Goal: Task Accomplishment & Management: Manage account settings

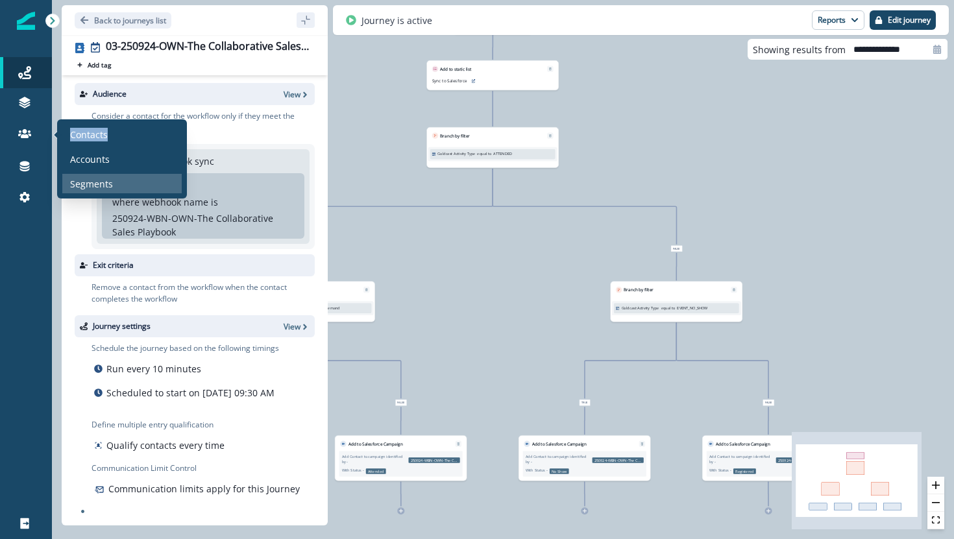
scroll to position [12, 0]
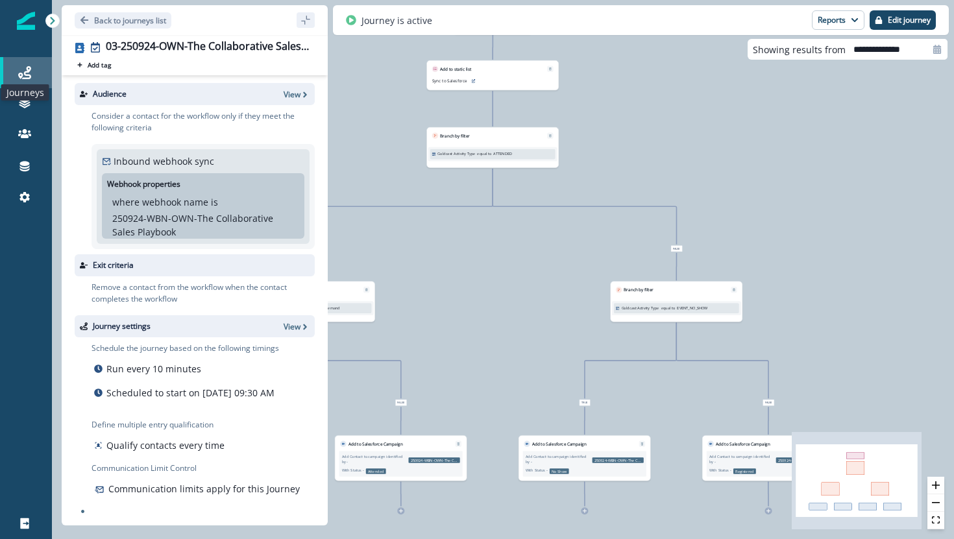
click at [29, 67] on icon at bounding box center [24, 72] width 13 height 13
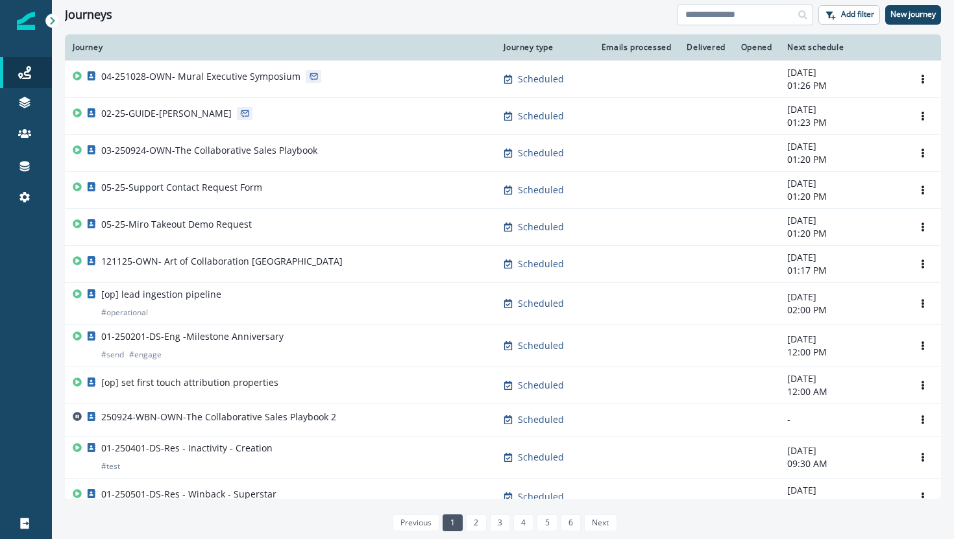
click at [698, 20] on input at bounding box center [745, 15] width 136 height 21
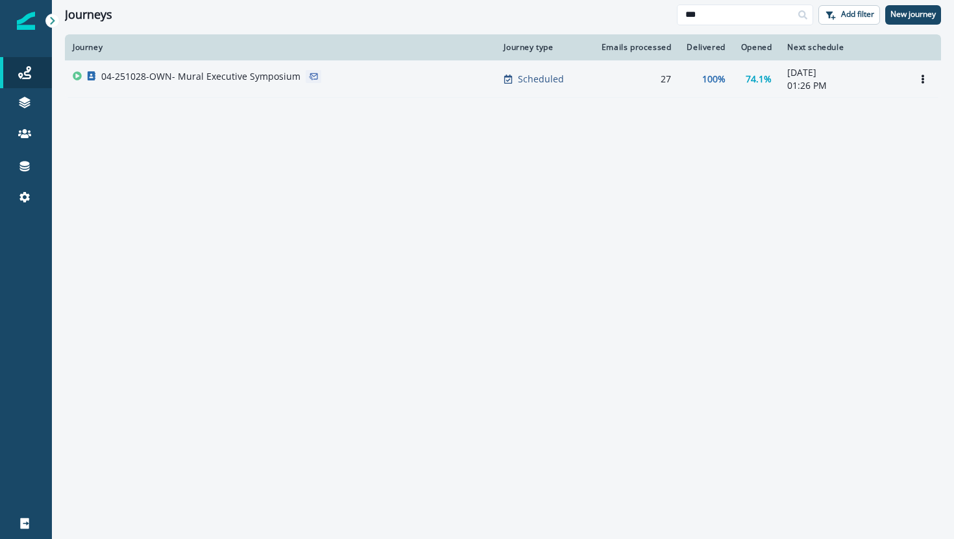
type input "***"
click at [168, 75] on p "04-251028-OWN- Mural Executive Symposium" at bounding box center [200, 76] width 199 height 13
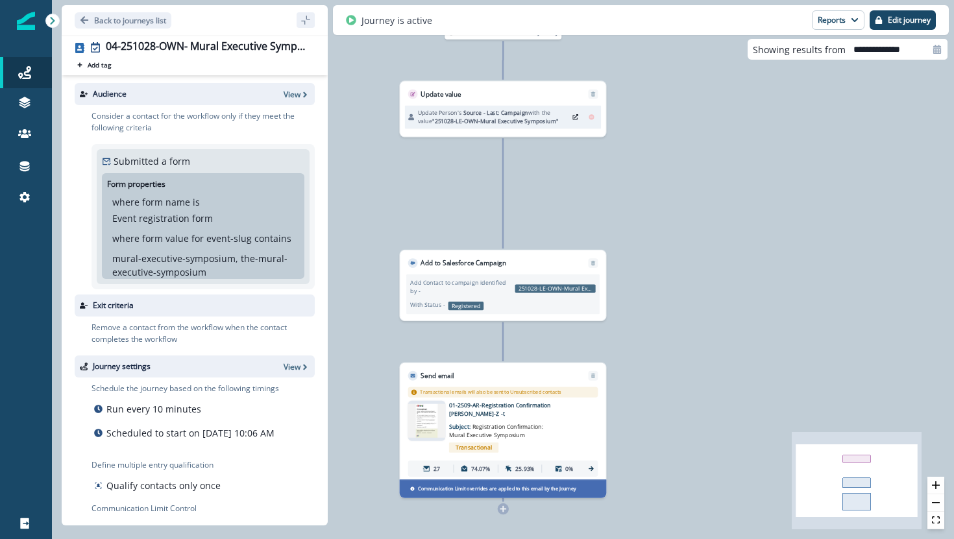
click at [304, 87] on div "Audience View" at bounding box center [195, 94] width 240 height 22
click at [295, 90] on p "View" at bounding box center [292, 94] width 17 height 11
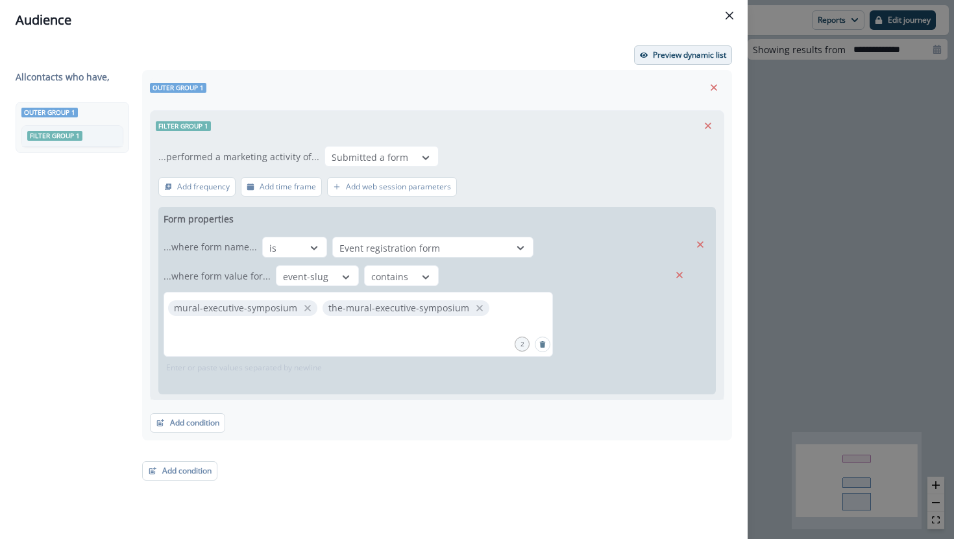
click at [663, 55] on p "Preview dynamic list" at bounding box center [689, 55] width 73 height 9
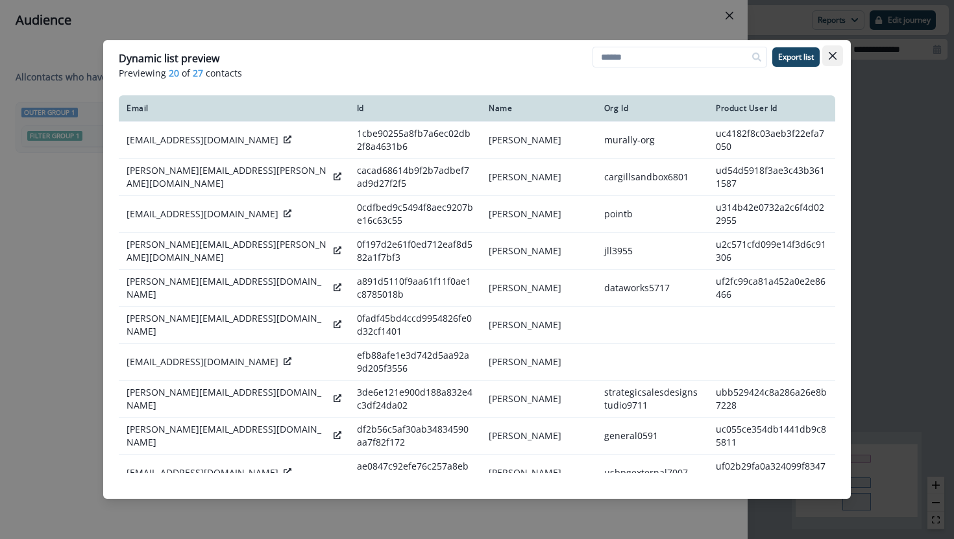
click at [834, 55] on icon "Close" at bounding box center [833, 56] width 8 height 8
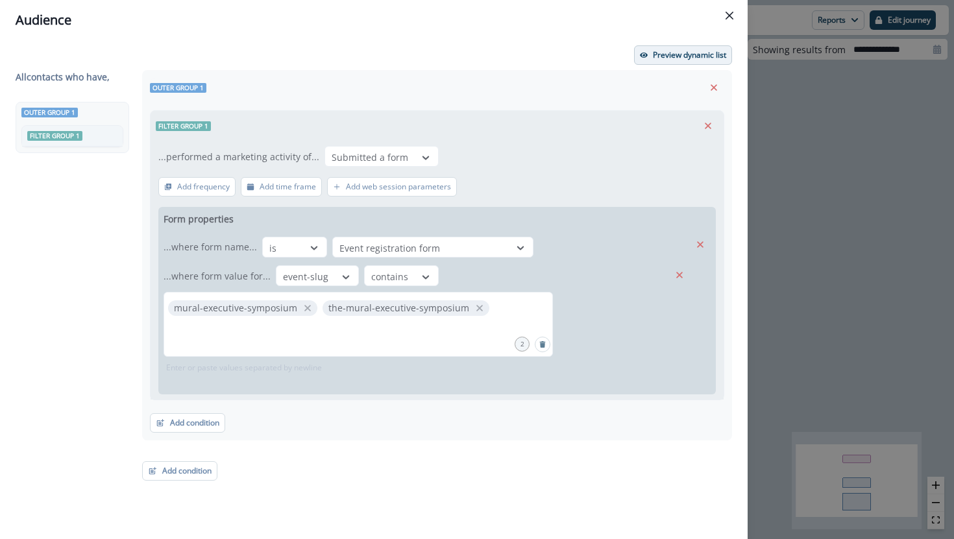
click at [677, 58] on p "Preview dynamic list" at bounding box center [689, 55] width 73 height 9
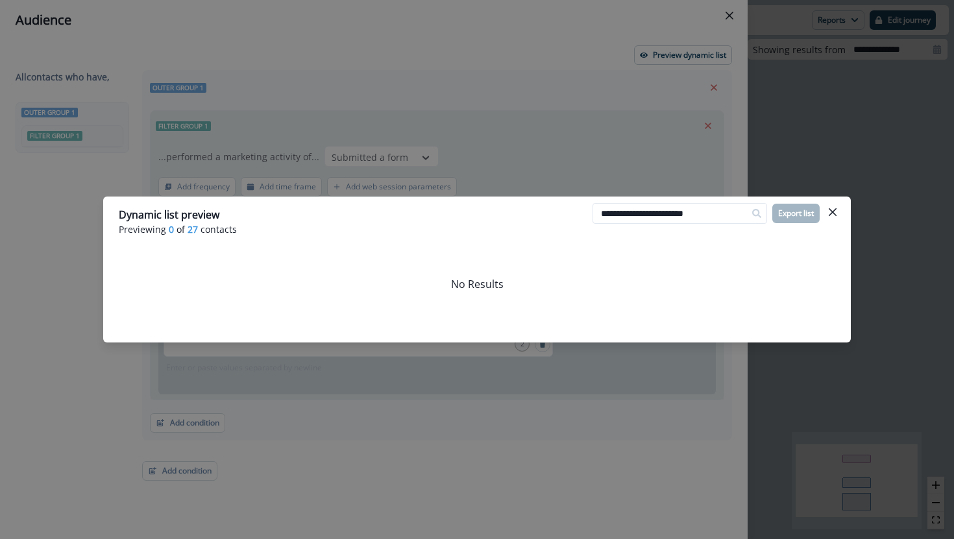
drag, startPoint x: 730, startPoint y: 213, endPoint x: 576, endPoint y: 210, distance: 154.5
click at [576, 213] on header "**********" at bounding box center [476, 222] width 747 height 50
paste input "*"
type input "**********"
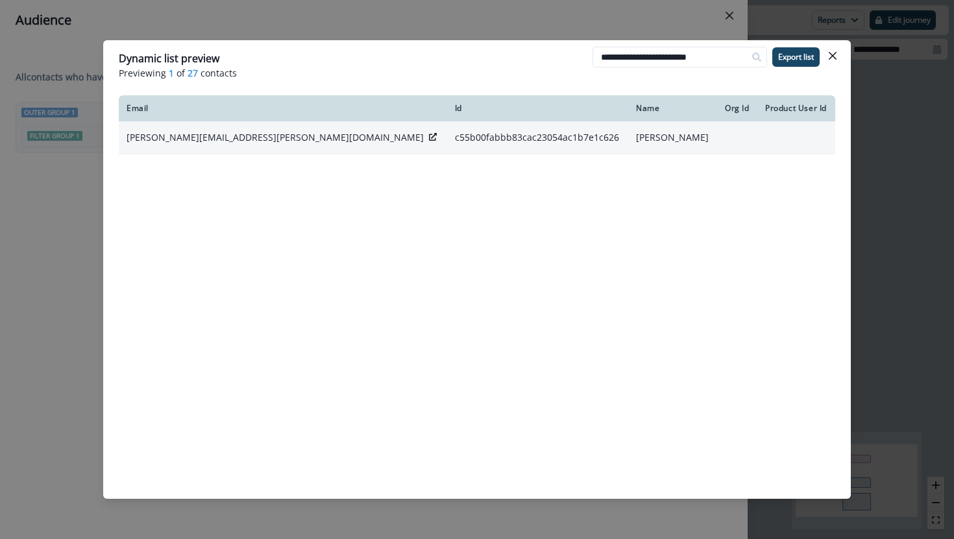
click at [429, 134] on icon at bounding box center [433, 137] width 8 height 8
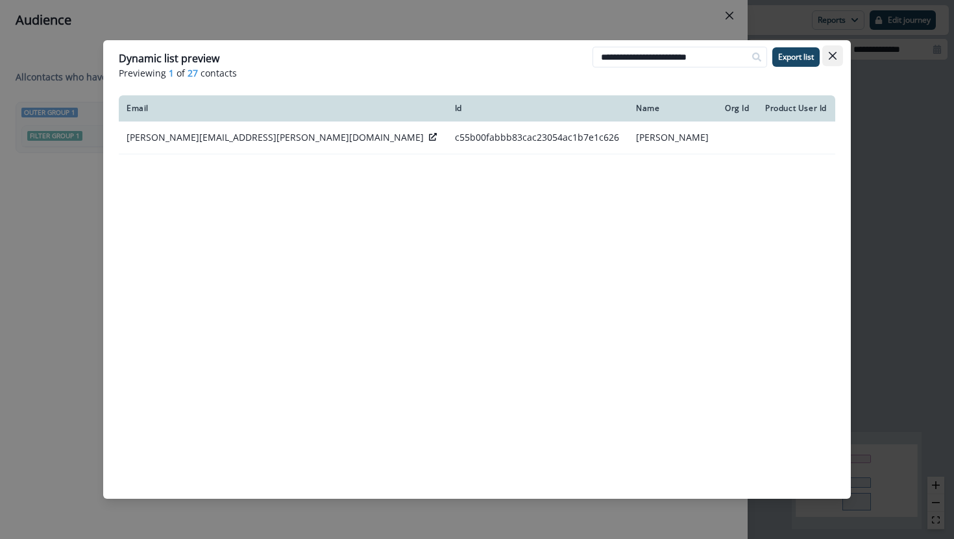
click at [841, 57] on button "Close" at bounding box center [832, 55] width 21 height 21
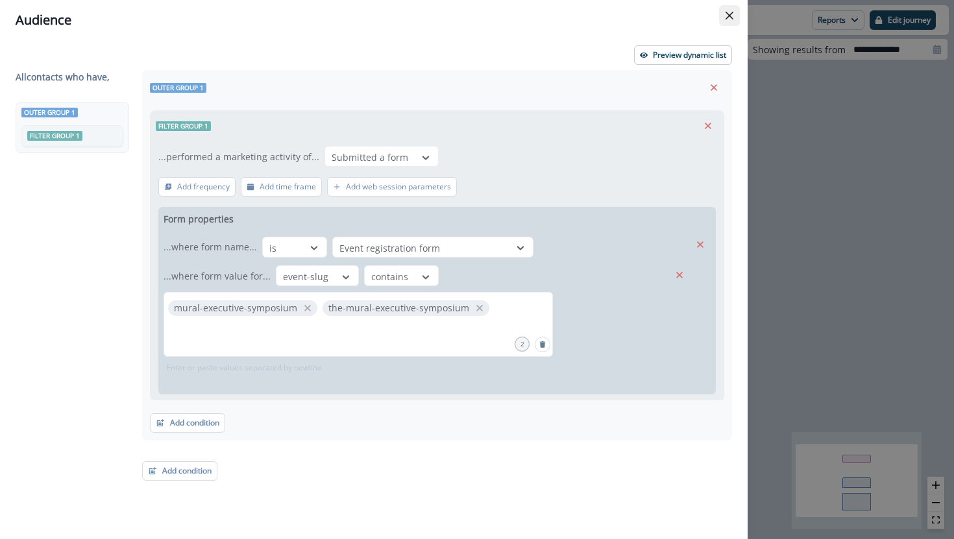
click at [727, 6] on button "Close" at bounding box center [729, 15] width 21 height 21
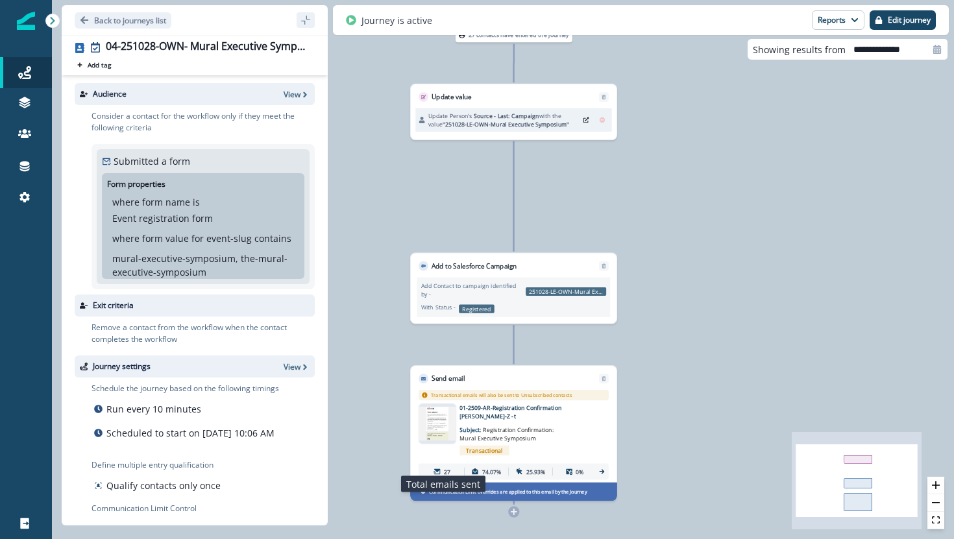
click at [439, 469] on icon at bounding box center [436, 471] width 6 height 5
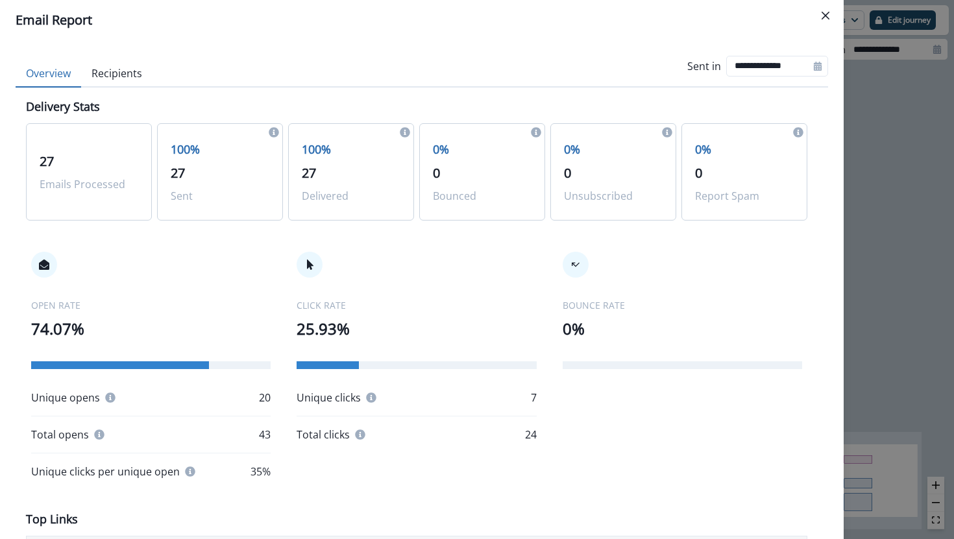
click at [180, 141] on p "100%" at bounding box center [220, 150] width 99 height 18
click at [180, 178] on span "27" at bounding box center [178, 173] width 14 height 18
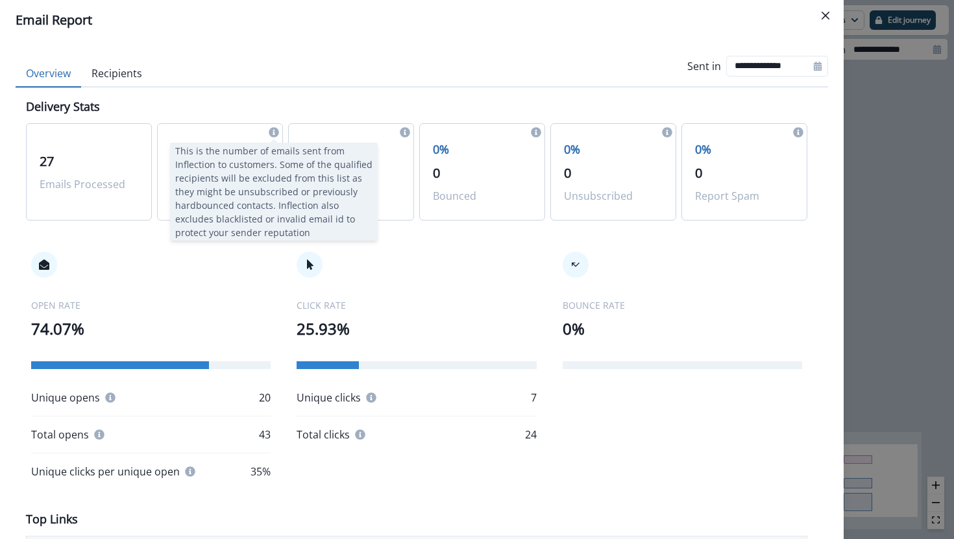
click at [273, 130] on icon at bounding box center [274, 132] width 10 height 10
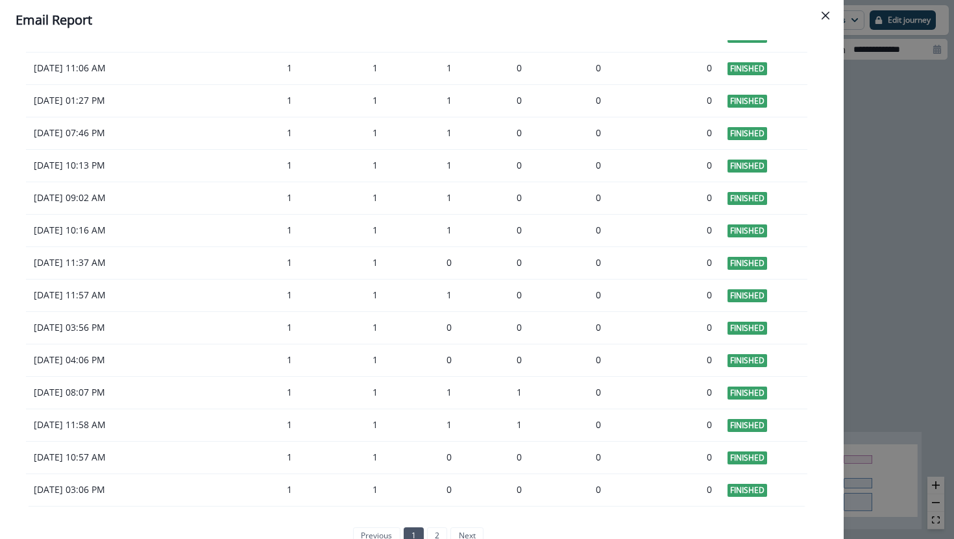
scroll to position [1078, 0]
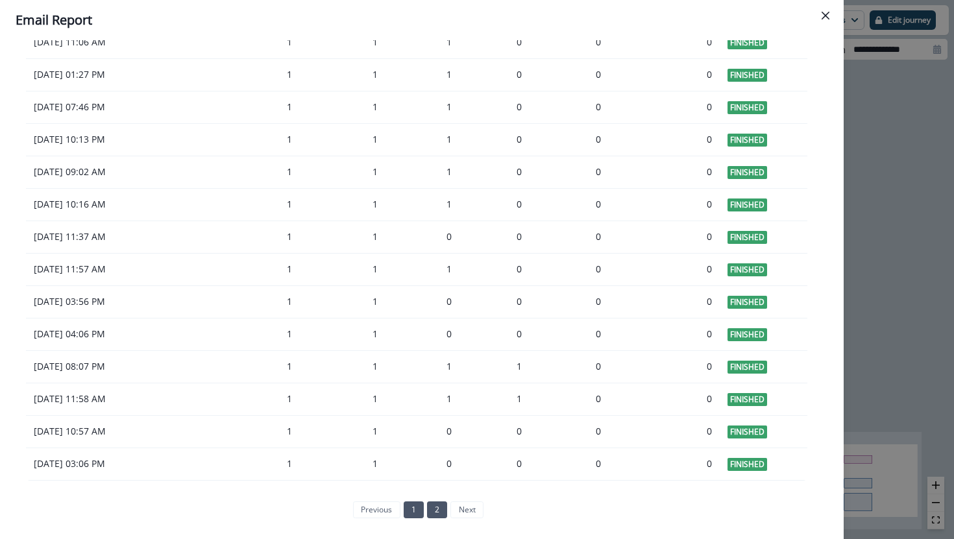
click at [435, 506] on link "2" at bounding box center [437, 510] width 20 height 17
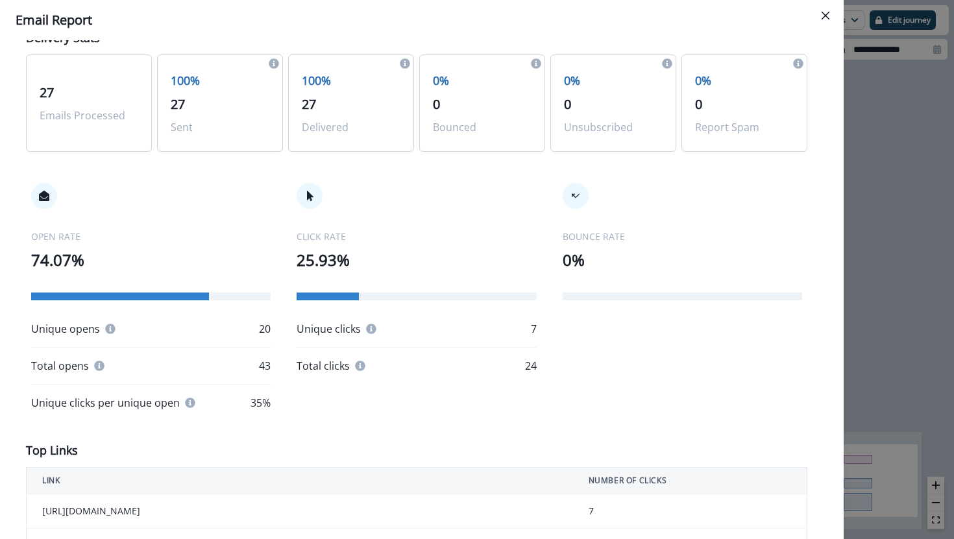
scroll to position [0, 0]
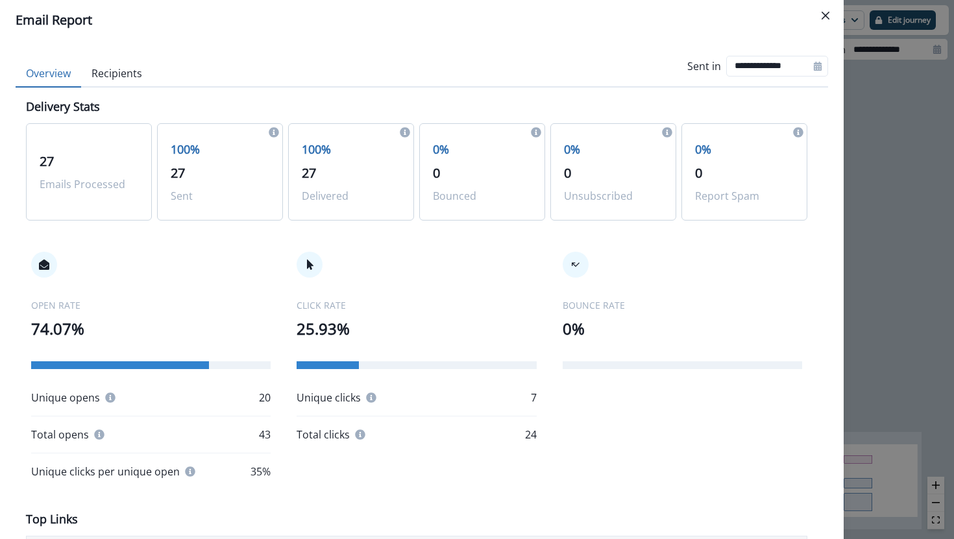
click at [695, 75] on div "**********" at bounding box center [757, 65] width 141 height 41
click at [124, 77] on button "Recipients" at bounding box center [116, 73] width 71 height 27
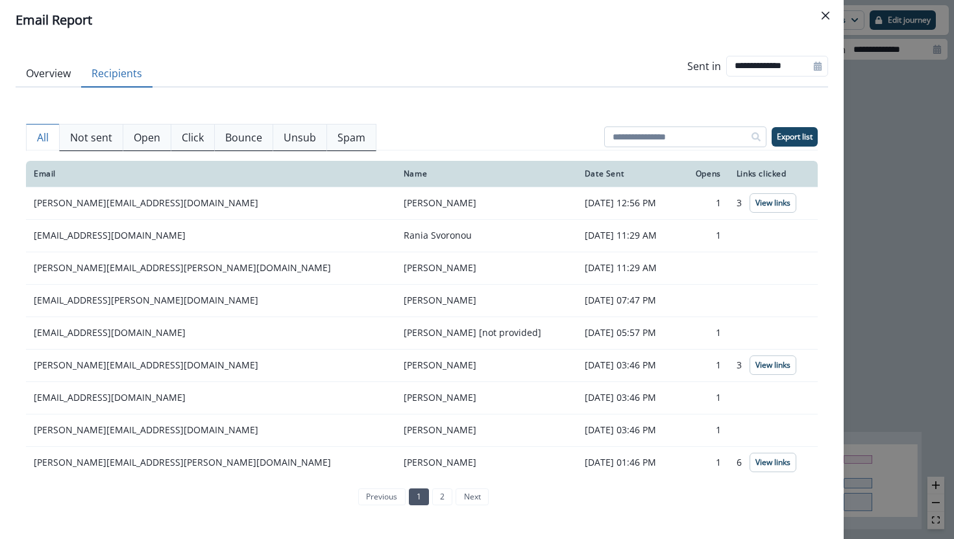
click at [627, 136] on input at bounding box center [685, 137] width 162 height 21
paste input "**********"
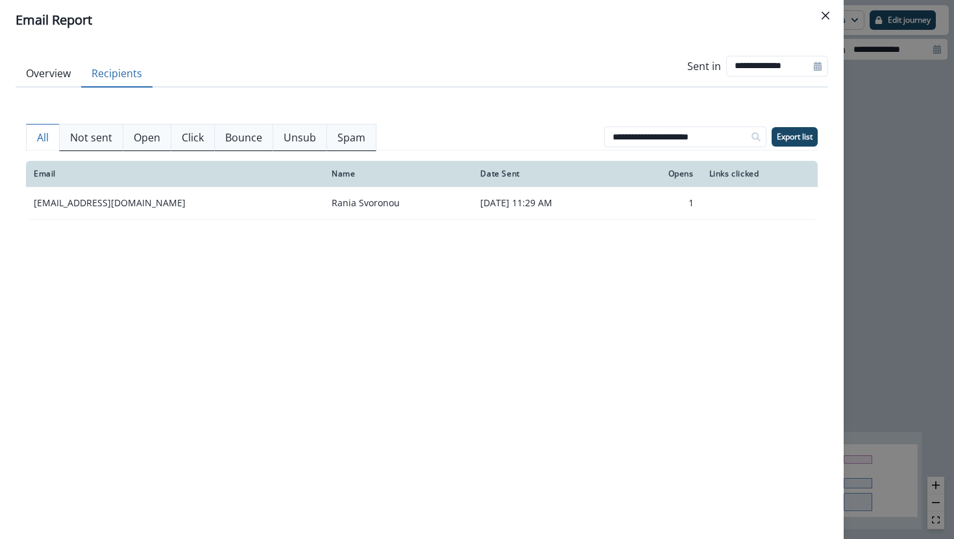
drag, startPoint x: 731, startPoint y: 136, endPoint x: 587, endPoint y: 130, distance: 144.1
click at [587, 130] on div "**********" at bounding box center [422, 137] width 792 height 26
paste input "***"
type input "**********"
click at [825, 10] on button "Close" at bounding box center [825, 15] width 21 height 21
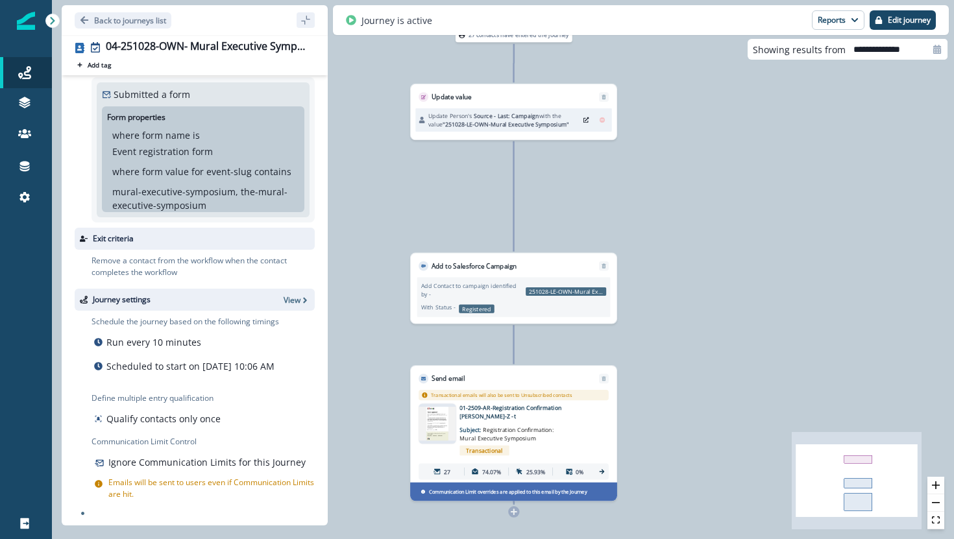
scroll to position [70, 0]
click at [895, 22] on p "Edit journey" at bounding box center [909, 20] width 43 height 9
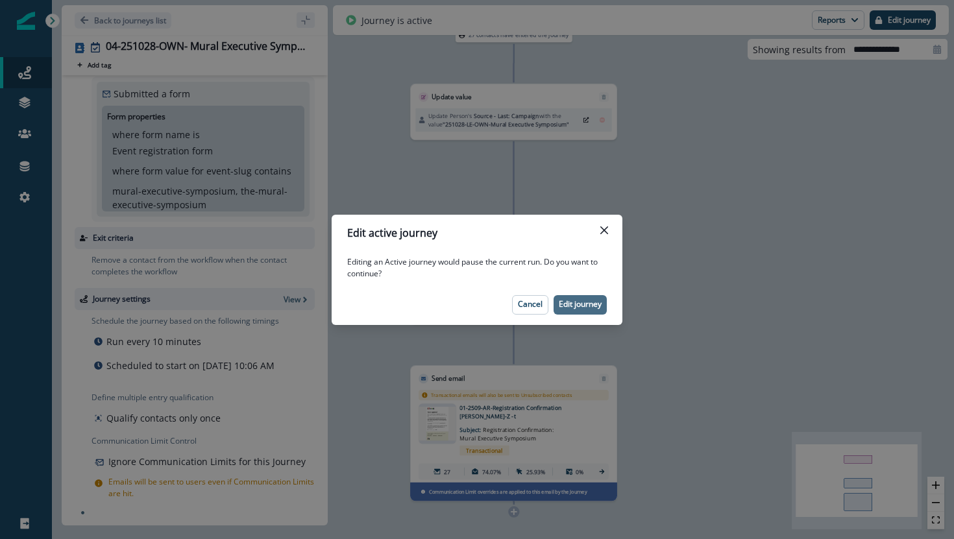
click at [581, 308] on p "Edit journey" at bounding box center [580, 304] width 43 height 9
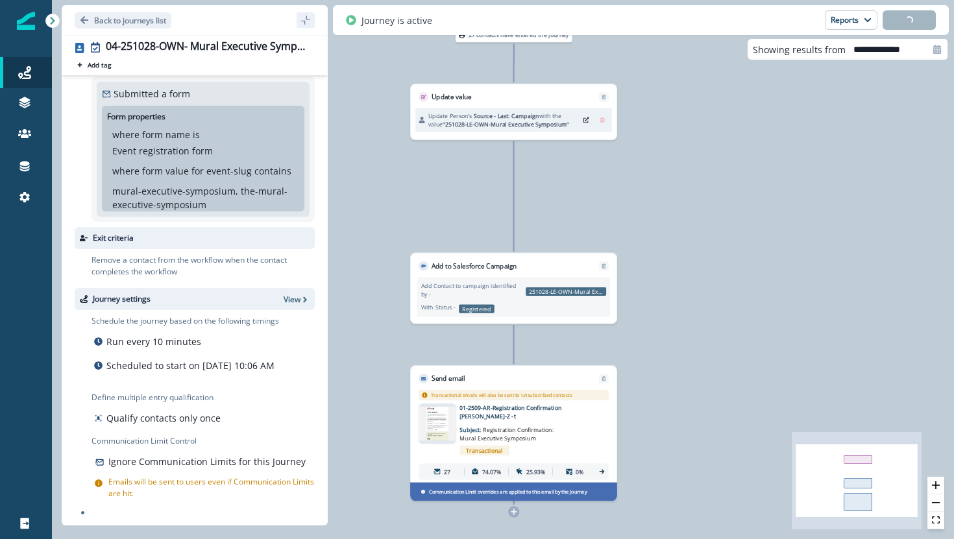
scroll to position [0, 0]
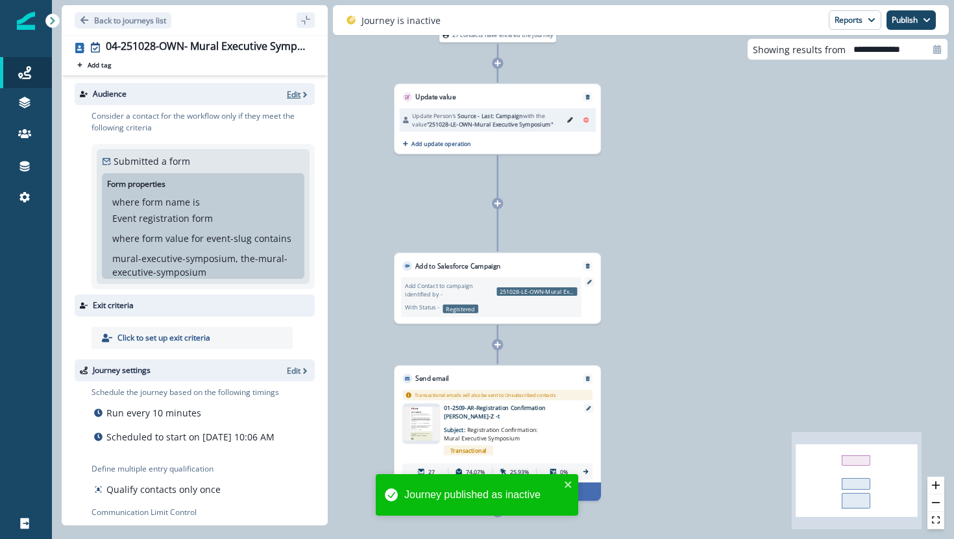
click at [294, 97] on p "Edit" at bounding box center [294, 94] width 14 height 11
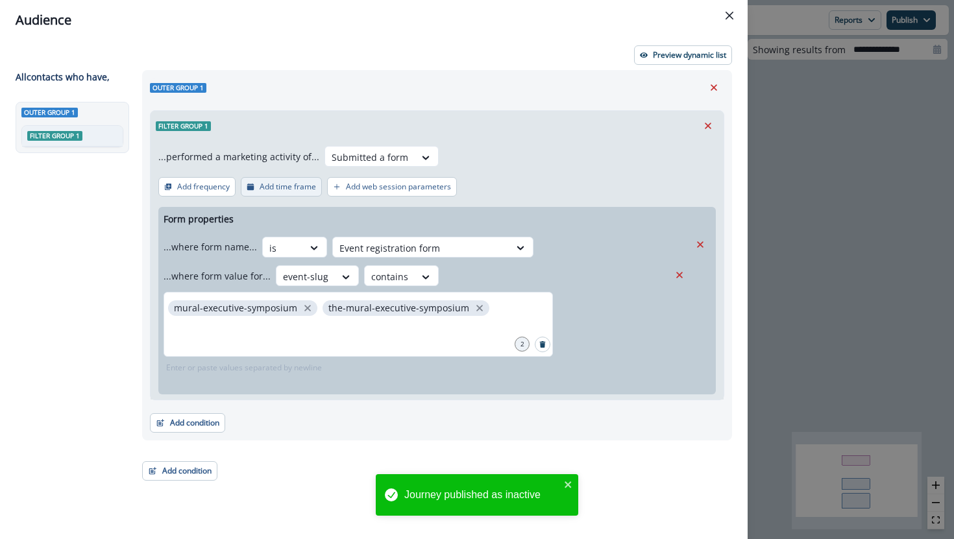
click at [284, 188] on p "Add time frame" at bounding box center [288, 186] width 56 height 9
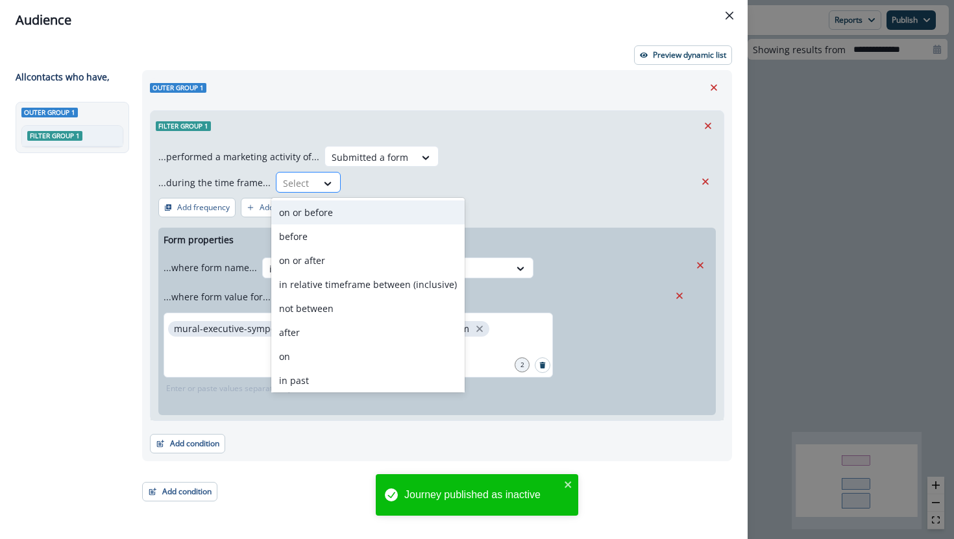
click at [299, 178] on div at bounding box center [296, 183] width 27 height 16
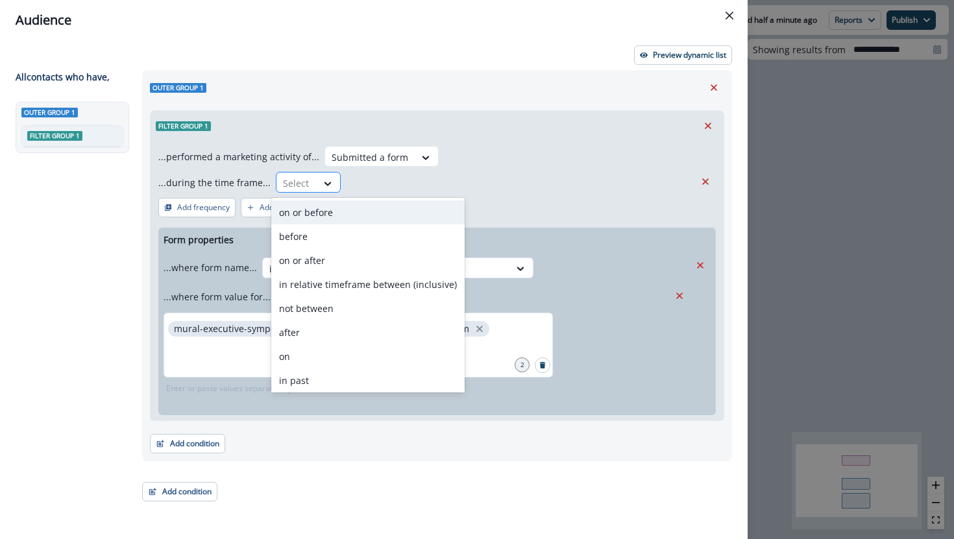
click at [322, 176] on div at bounding box center [328, 183] width 23 height 21
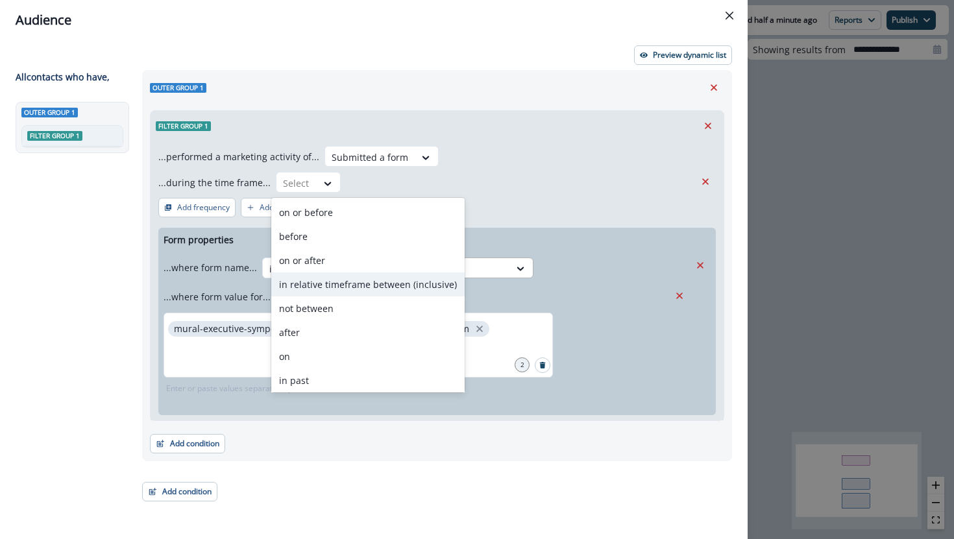
click at [330, 278] on div "in relative timeframe between (inclusive)" at bounding box center [367, 285] width 193 height 24
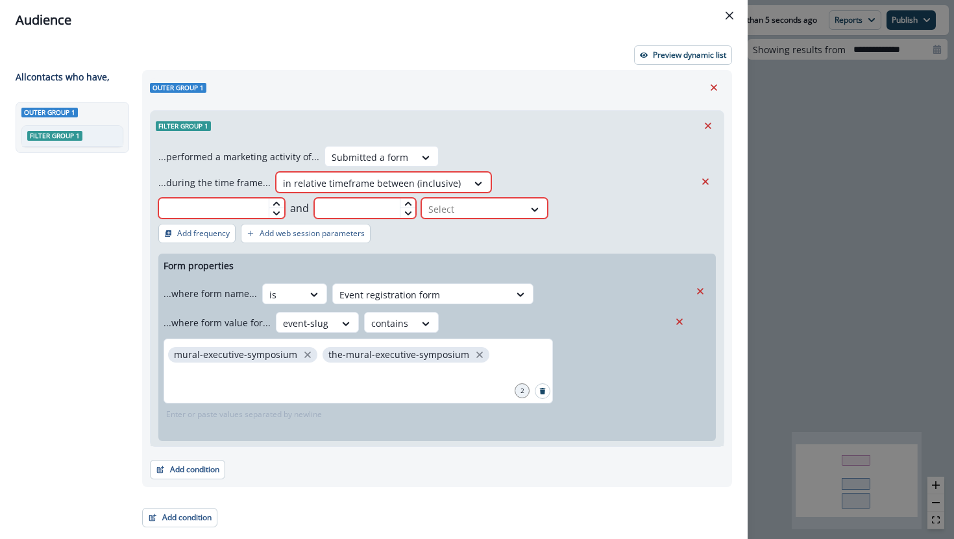
click at [285, 198] on input "text" at bounding box center [221, 208] width 127 height 21
type input "*"
click at [417, 198] on input "text" at bounding box center [365, 208] width 103 height 21
type input "*"
click at [524, 199] on div "Select" at bounding box center [473, 209] width 102 height 21
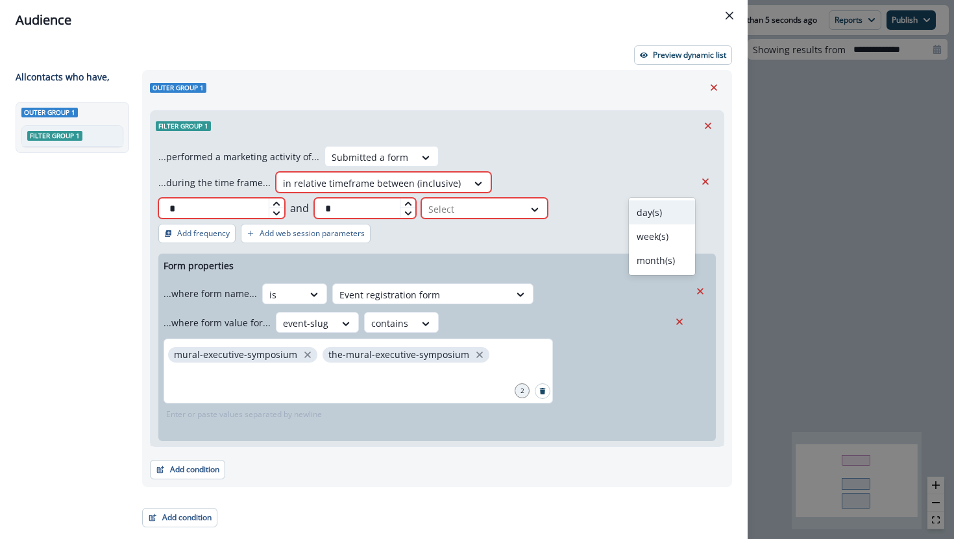
click at [661, 210] on div "day(s)" at bounding box center [662, 212] width 66 height 24
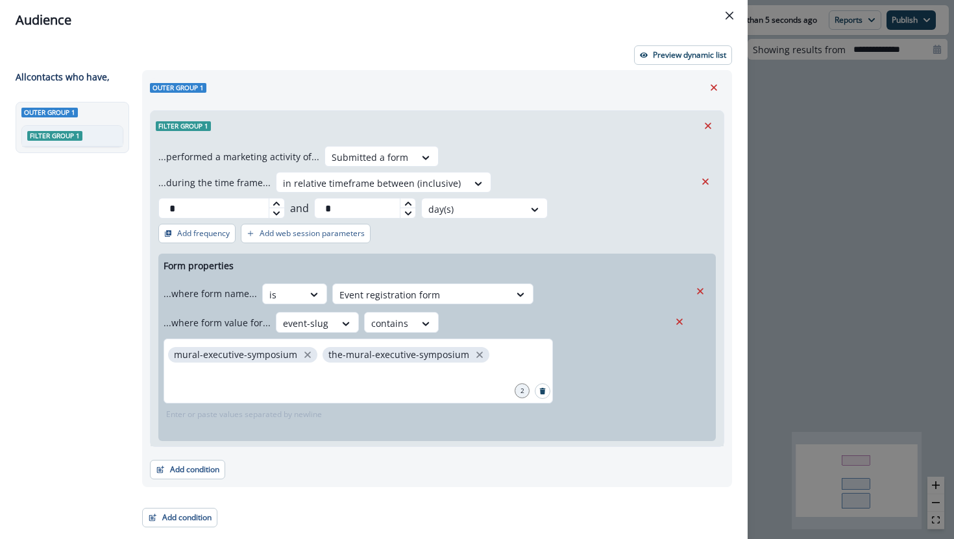
click at [661, 214] on div "...performed a marketing activity of... Submitted a form ...during the time fra…" at bounding box center [437, 294] width 573 height 306
click at [688, 55] on p "Preview dynamic list" at bounding box center [689, 55] width 73 height 9
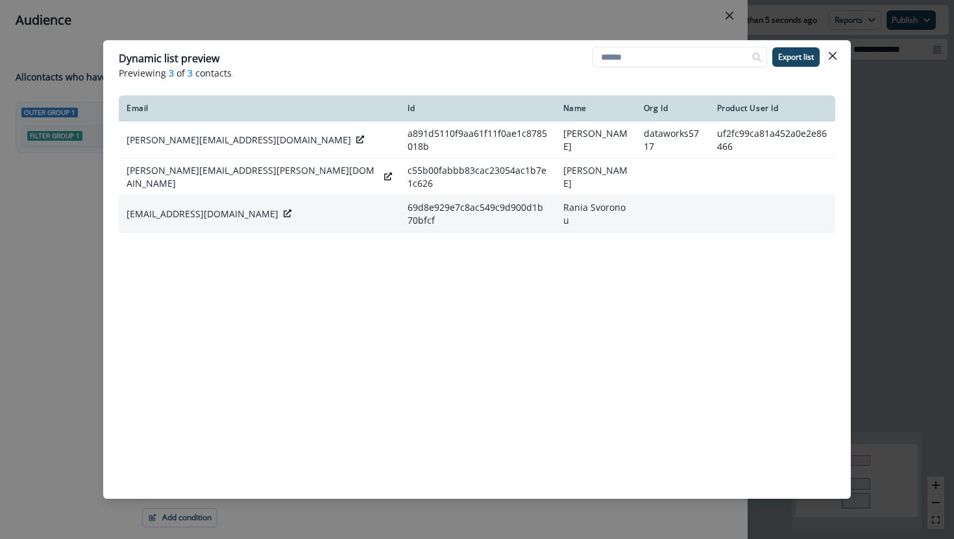
drag, startPoint x: 834, startPoint y: 56, endPoint x: 683, endPoint y: 198, distance: 207.5
click at [683, 197] on section "Dynamic list preview Previewing 3 of 3 contacts Export list Email Id Name Org I…" at bounding box center [476, 269] width 747 height 459
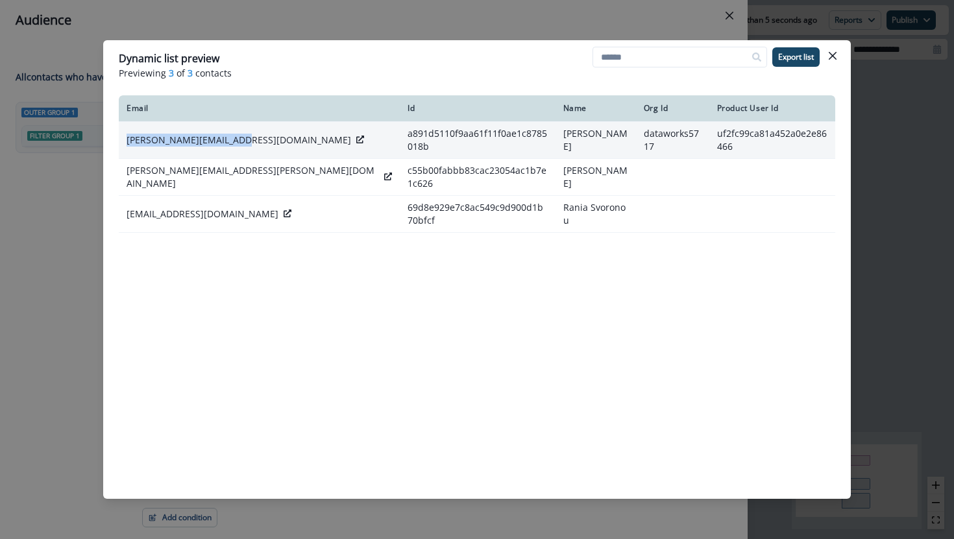
drag, startPoint x: 237, startPoint y: 141, endPoint x: 127, endPoint y: 141, distance: 109.7
click at [127, 141] on p "[PERSON_NAME][EMAIL_ADDRESS][DOMAIN_NAME]" at bounding box center [239, 140] width 224 height 13
copy p "[PERSON_NAME][EMAIL_ADDRESS][DOMAIN_NAME]"
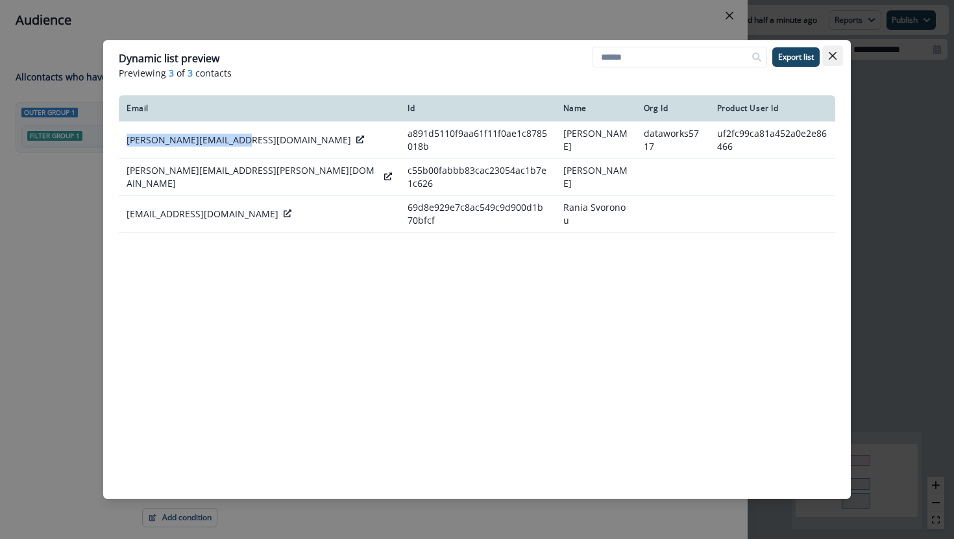
click at [834, 55] on icon "Close" at bounding box center [833, 56] width 8 height 8
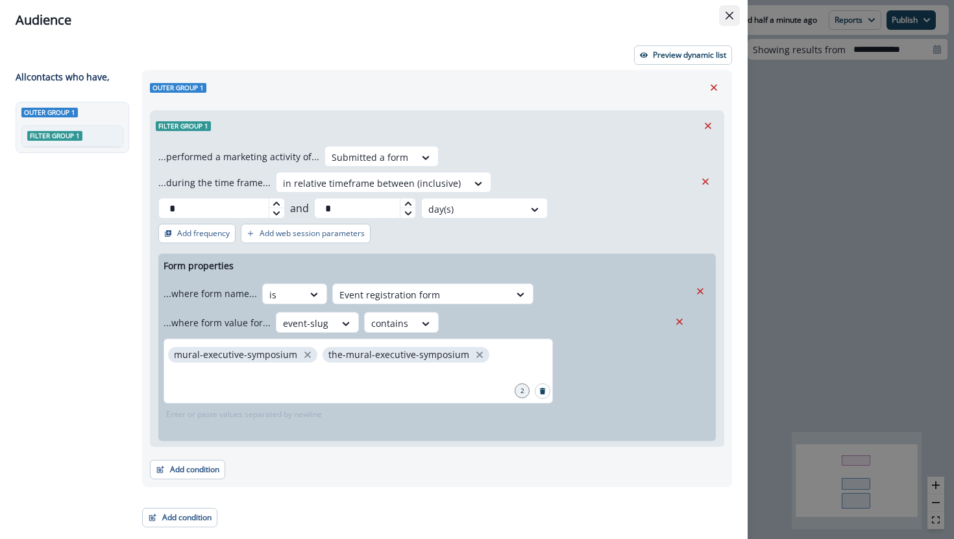
click at [727, 14] on icon "Close" at bounding box center [729, 16] width 8 height 8
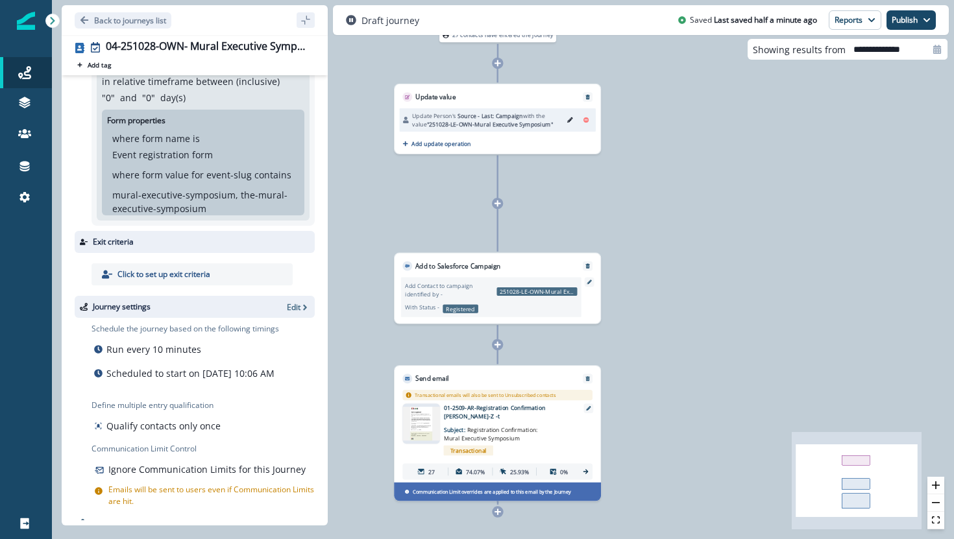
scroll to position [131, 0]
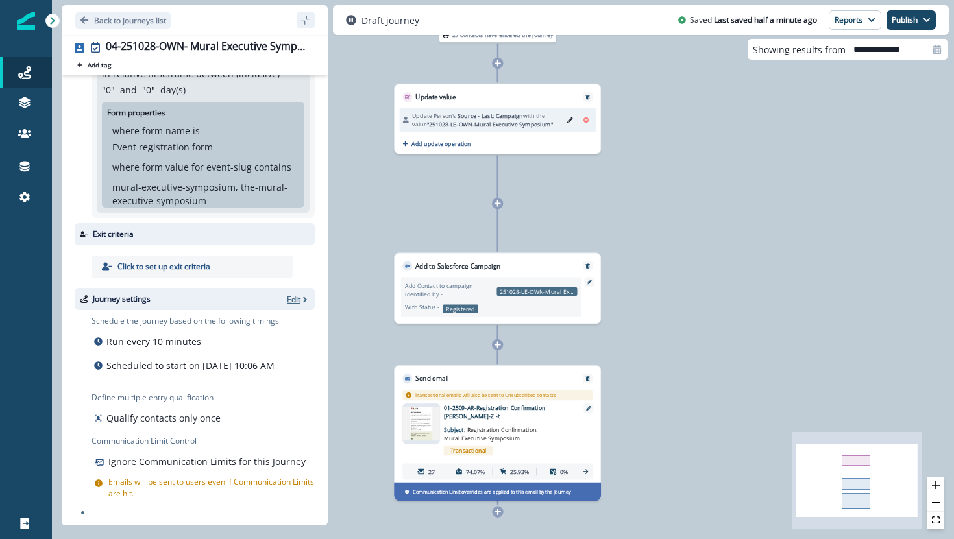
click at [297, 294] on p "Edit" at bounding box center [294, 299] width 14 height 11
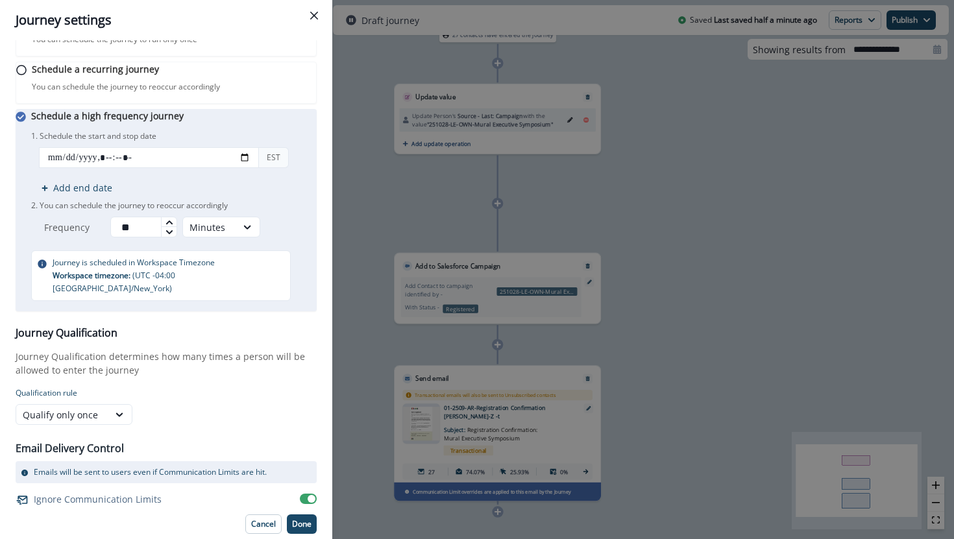
scroll to position [118, 0]
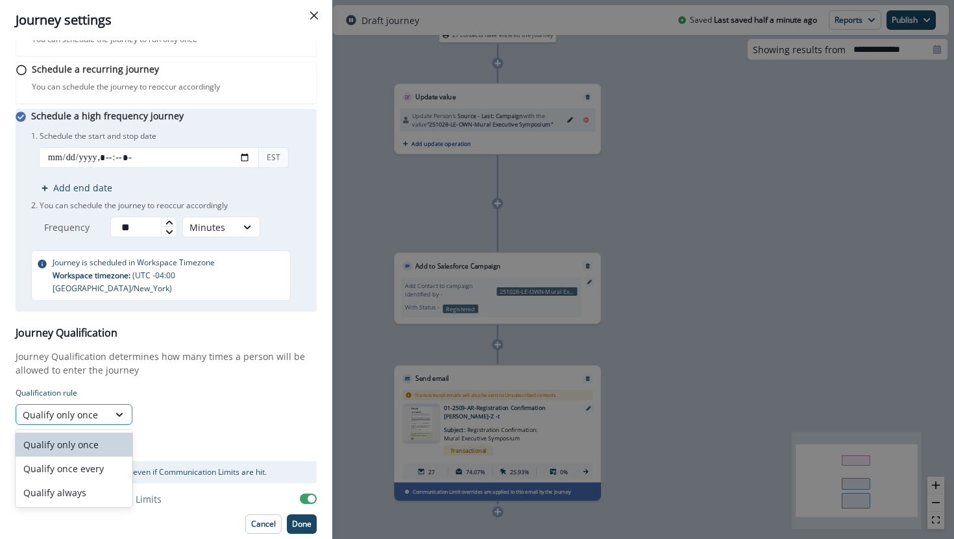
click at [117, 411] on icon at bounding box center [120, 414] width 12 height 13
click at [90, 475] on div "Qualify once every" at bounding box center [74, 469] width 117 height 24
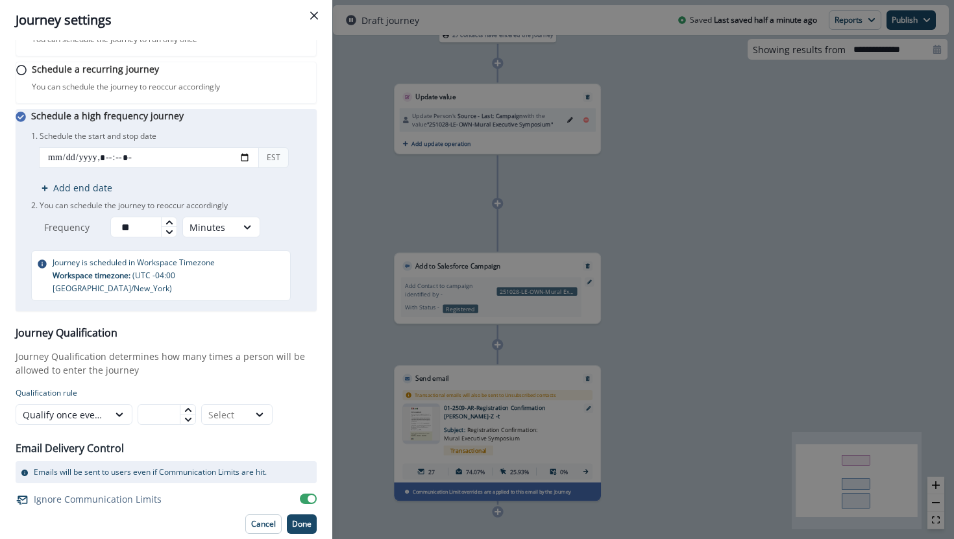
type input "*"
click at [186, 412] on icon at bounding box center [188, 410] width 8 height 8
click at [252, 410] on div at bounding box center [260, 414] width 22 height 13
click at [247, 439] on div "Days" at bounding box center [236, 445] width 71 height 24
click at [305, 522] on p "Done" at bounding box center [301, 524] width 19 height 9
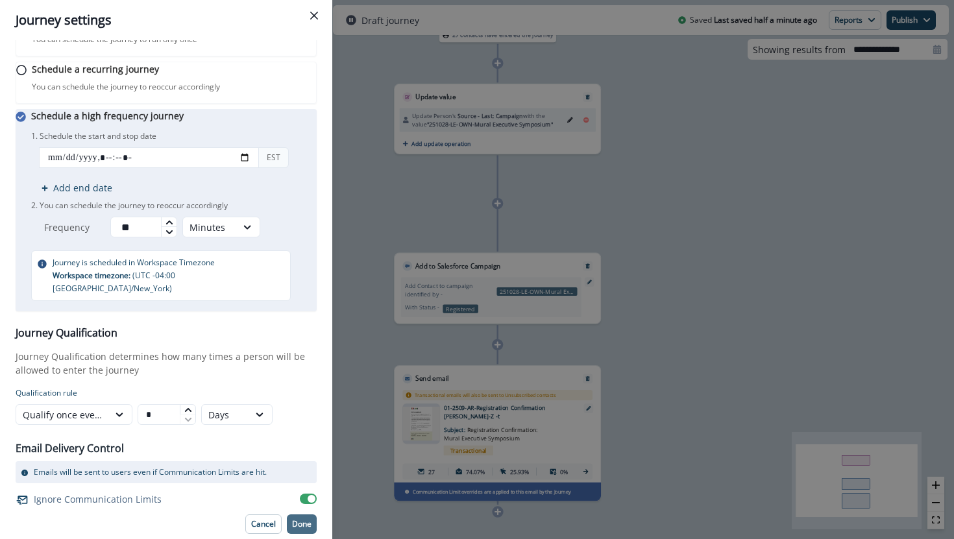
click at [301, 526] on p "Done" at bounding box center [301, 524] width 19 height 9
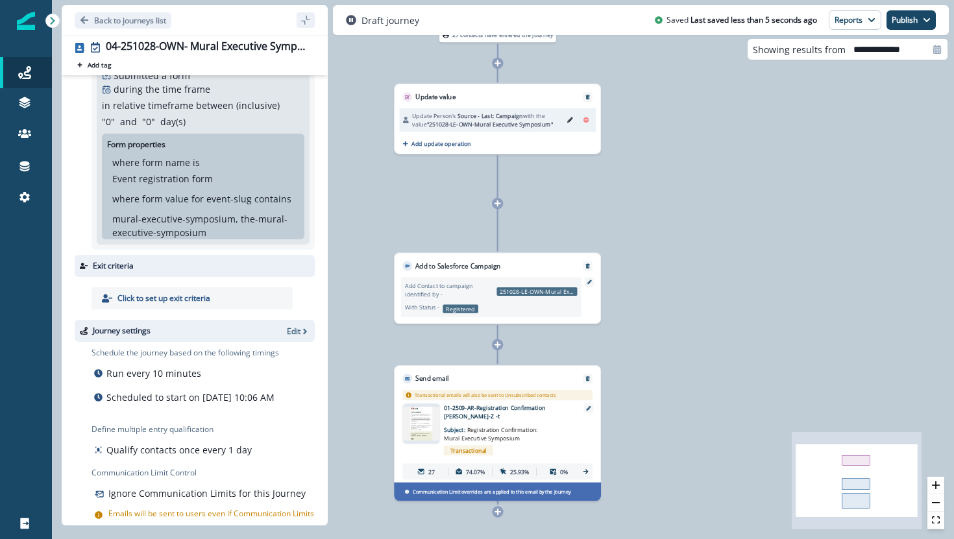
scroll to position [0, 0]
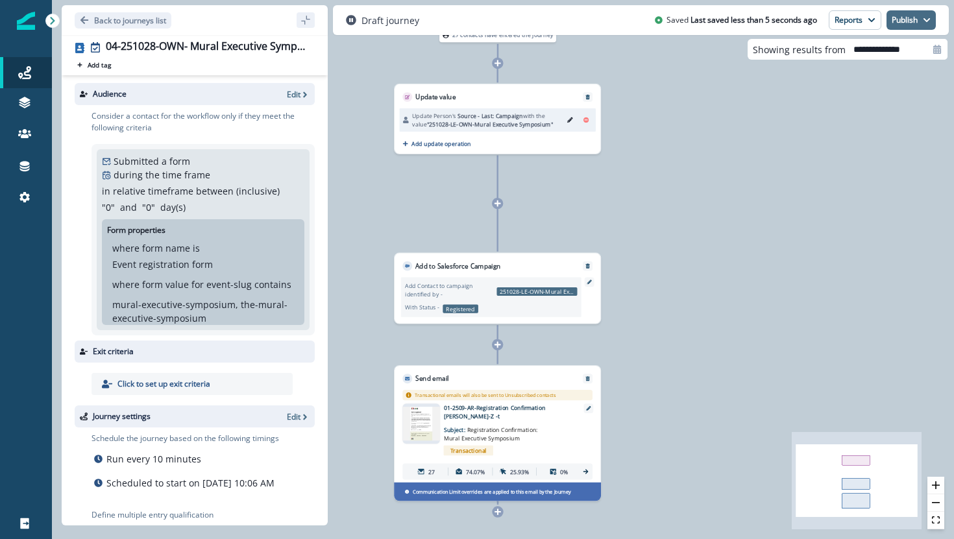
click at [929, 26] on button "Publish" at bounding box center [910, 19] width 49 height 19
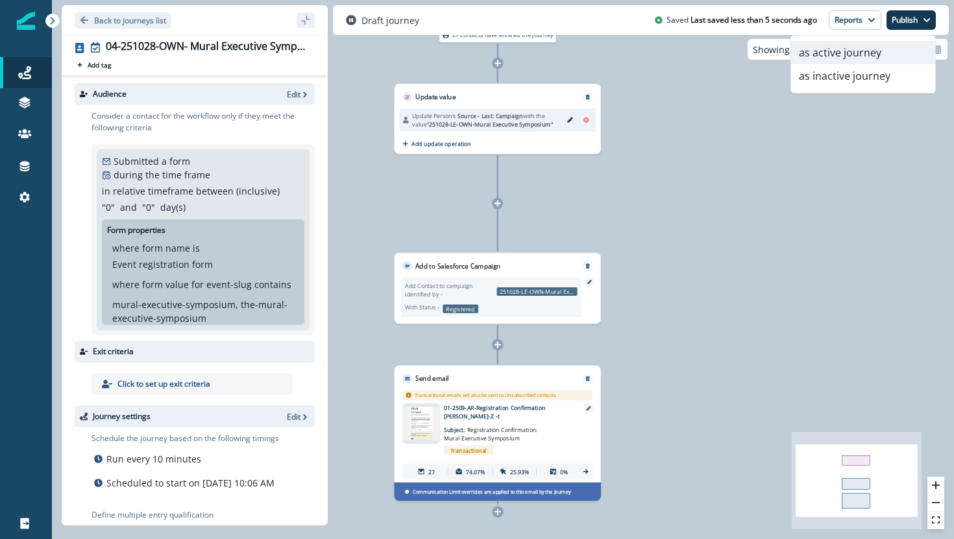
click at [916, 46] on button "as active journey" at bounding box center [863, 52] width 144 height 23
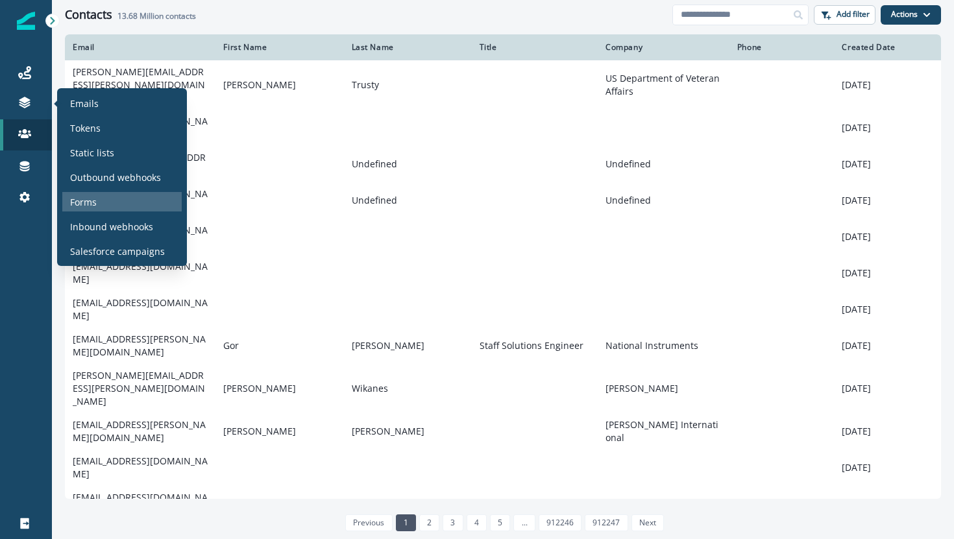
click at [103, 205] on div "Forms" at bounding box center [121, 201] width 119 height 19
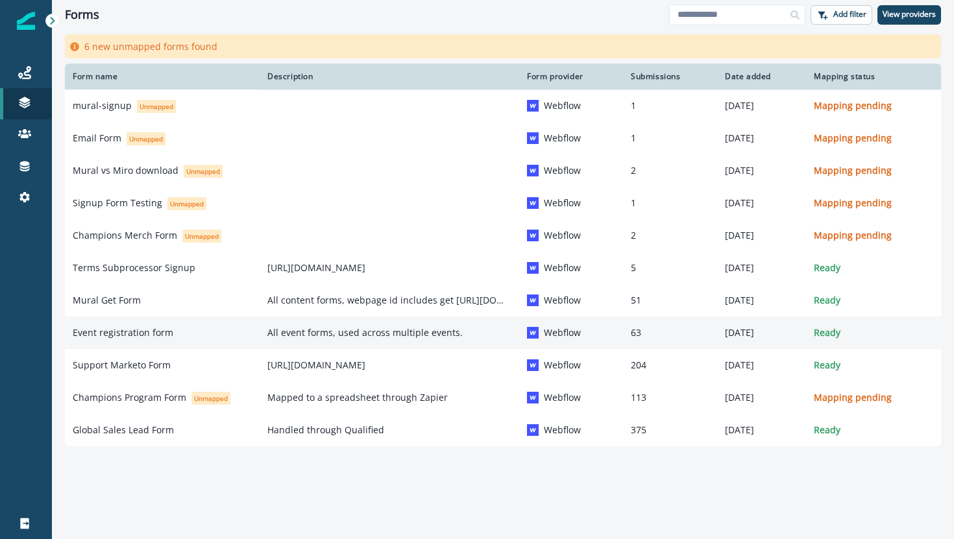
click at [114, 327] on p "Event registration form" at bounding box center [123, 332] width 101 height 13
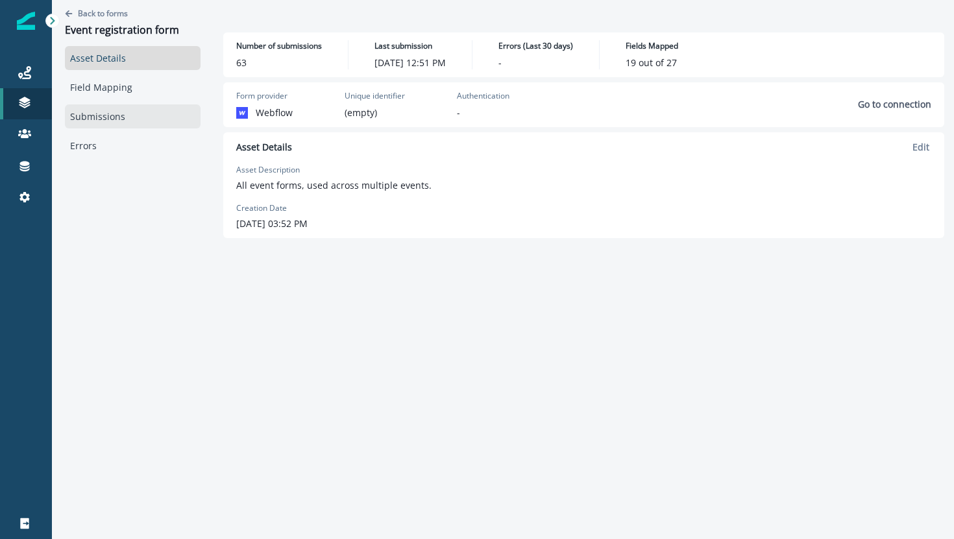
click at [106, 119] on link "Submissions" at bounding box center [133, 116] width 136 height 24
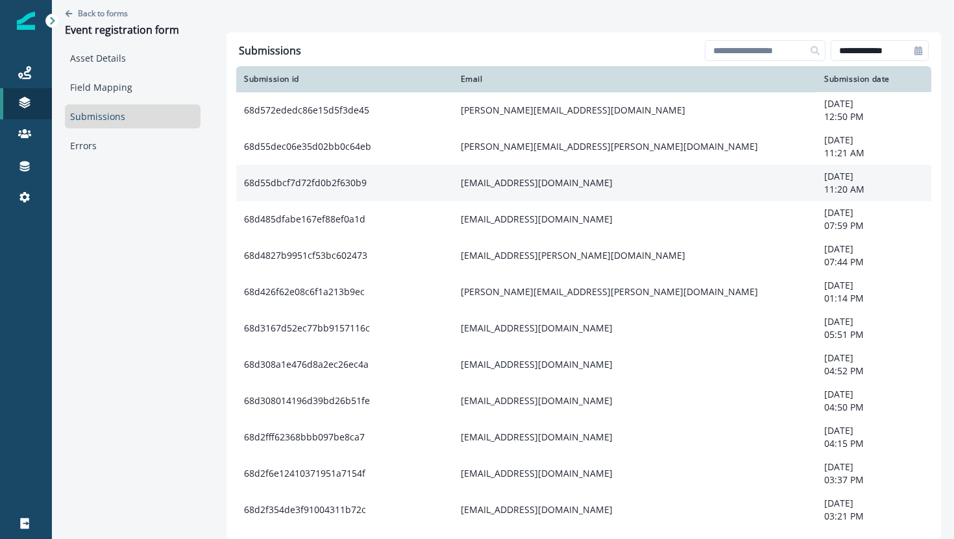
click at [544, 188] on td "[EMAIL_ADDRESS][DOMAIN_NAME]" at bounding box center [635, 183] width 364 height 36
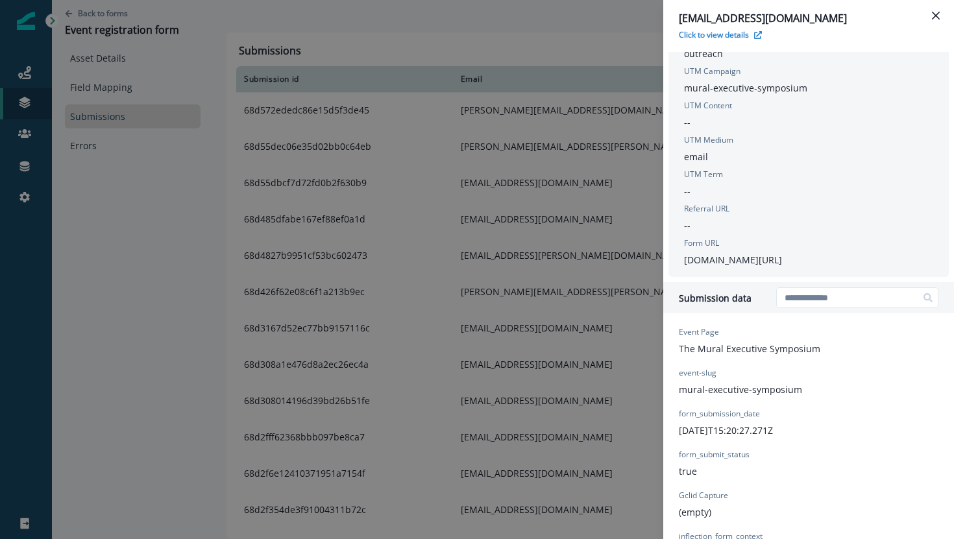
scroll to position [221, 0]
drag, startPoint x: 803, startPoint y: 402, endPoint x: 673, endPoint y: 406, distance: 130.5
copy p "mural-executive-symposium"
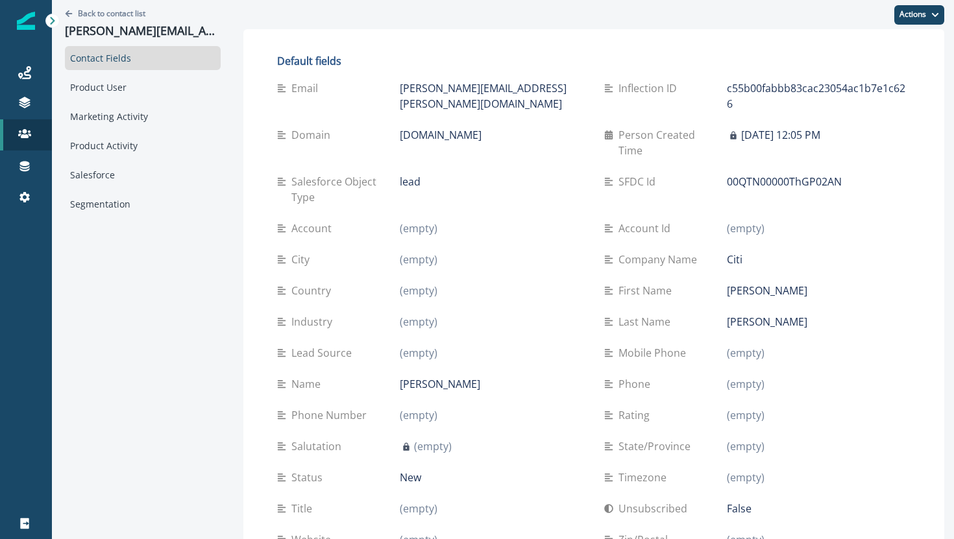
click at [750, 174] on p "00QTN00000ThGP02AN" at bounding box center [784, 182] width 115 height 16
copy p "00QTN00000ThGP02AN"
